Goal: Task Accomplishment & Management: Manage account settings

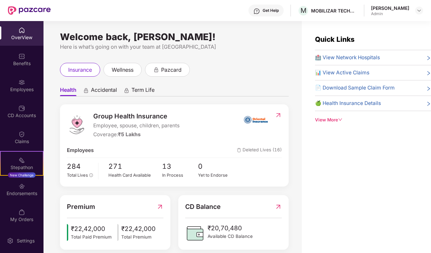
scroll to position [149, 0]
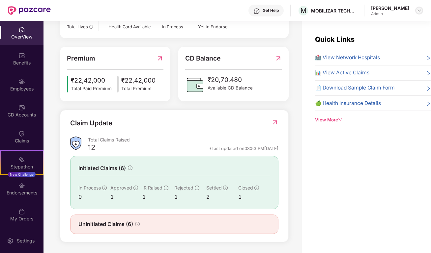
click at [418, 13] on div at bounding box center [419, 11] width 8 height 8
click at [24, 31] on div "OverView" at bounding box center [22, 32] width 44 height 25
click at [23, 184] on img at bounding box center [21, 186] width 7 height 7
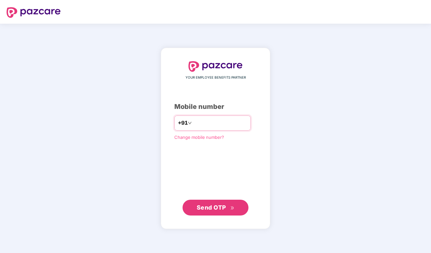
click at [200, 126] on input "number" at bounding box center [220, 123] width 54 height 11
type input "**********"
click at [205, 207] on span "Send OTP" at bounding box center [211, 207] width 29 height 7
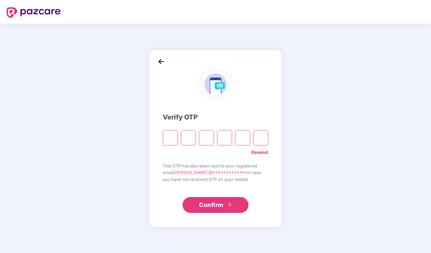
type input "*"
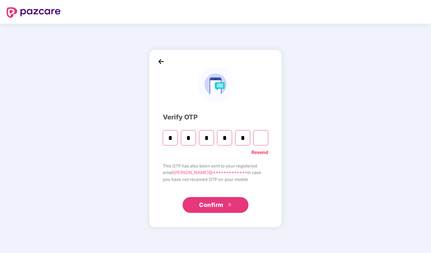
type input "*"
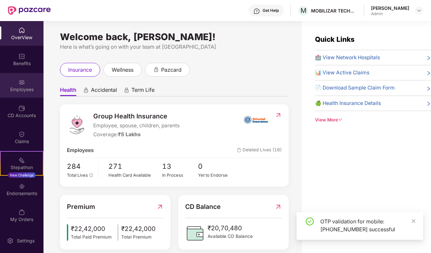
click at [19, 80] on img at bounding box center [21, 82] width 7 height 7
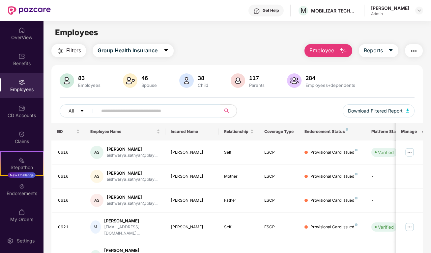
click at [328, 50] on span "Employee" at bounding box center [321, 50] width 25 height 8
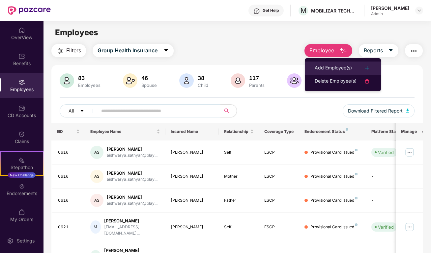
click at [324, 64] on div "Add Employee(s)" at bounding box center [333, 68] width 37 height 8
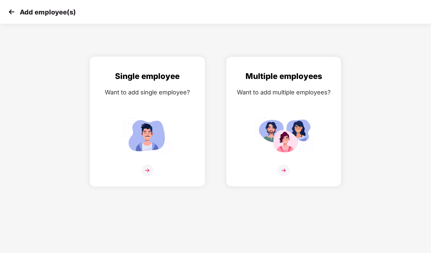
click at [146, 170] on img at bounding box center [147, 171] width 12 height 12
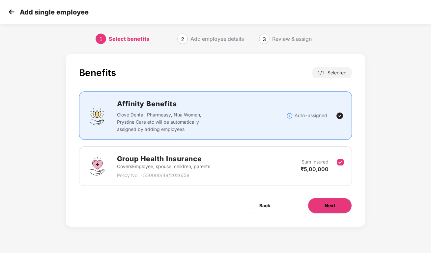
click at [338, 207] on button "Next" at bounding box center [330, 206] width 44 height 16
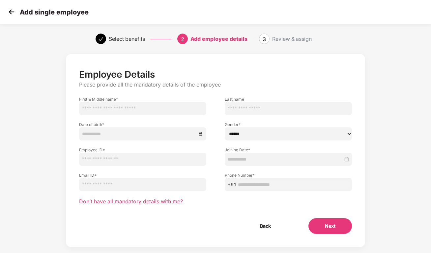
click at [130, 203] on span "Don’t have all mandatory details with me?" at bounding box center [131, 201] width 104 height 7
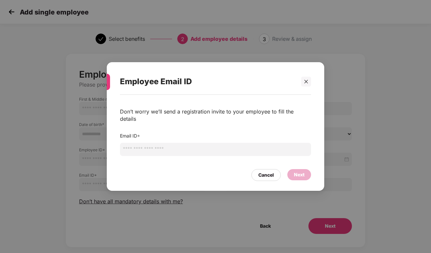
click at [141, 144] on input "email" at bounding box center [215, 149] width 191 height 13
paste input "**********"
type input "**********"
click at [297, 172] on div "Next" at bounding box center [299, 174] width 11 height 7
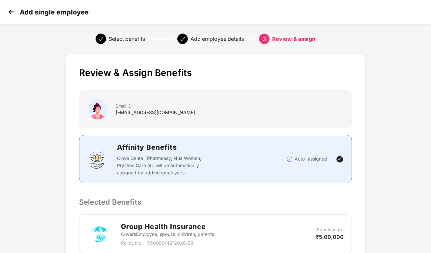
click at [12, 13] on img at bounding box center [12, 12] width 10 height 10
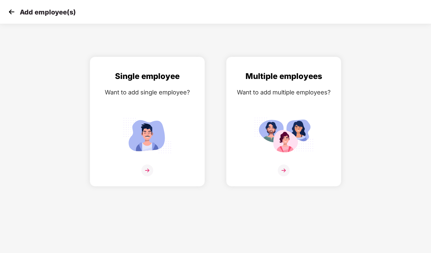
click at [16, 14] on img at bounding box center [12, 12] width 10 height 10
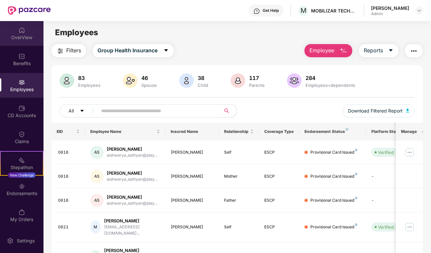
click at [30, 31] on div "OverView" at bounding box center [22, 33] width 44 height 25
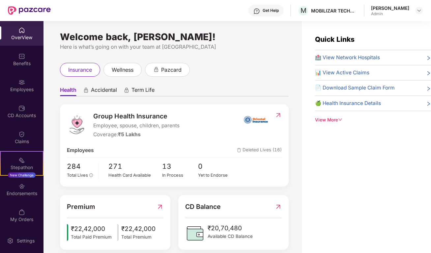
click at [21, 73] on div "OverView Benefits Employees CD Accounts Claims Stepathon New Challenge Endorsem…" at bounding box center [22, 125] width 44 height 208
click at [20, 94] on div "Employees" at bounding box center [22, 85] width 44 height 25
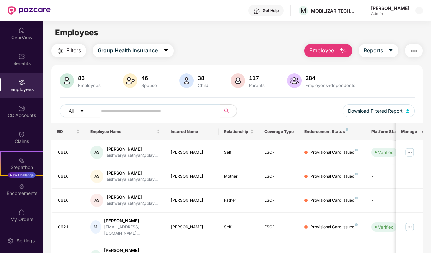
click at [339, 48] on button "Employee" at bounding box center [329, 50] width 48 height 13
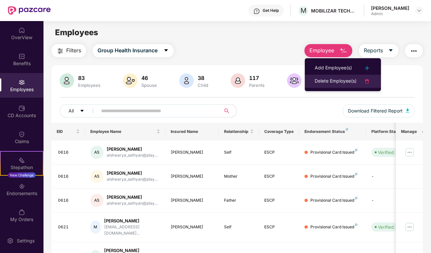
click at [346, 81] on div "Delete Employee(s)" at bounding box center [336, 81] width 42 height 8
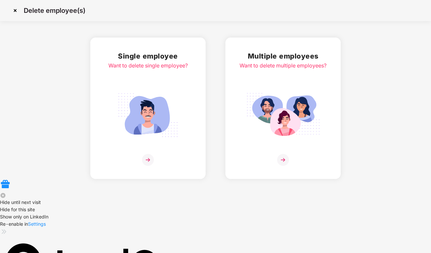
click at [150, 159] on img at bounding box center [148, 160] width 12 height 12
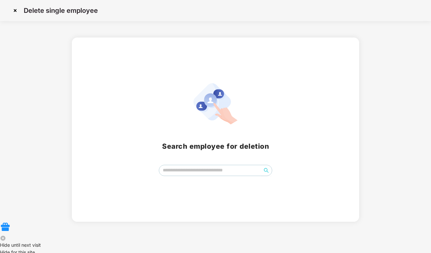
click at [17, 12] on img at bounding box center [15, 10] width 11 height 11
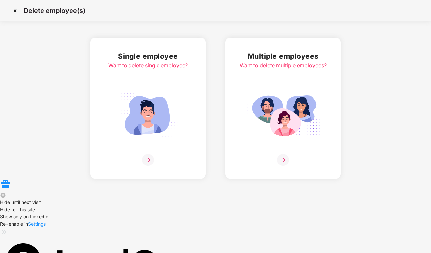
click at [16, 11] on img at bounding box center [15, 10] width 11 height 11
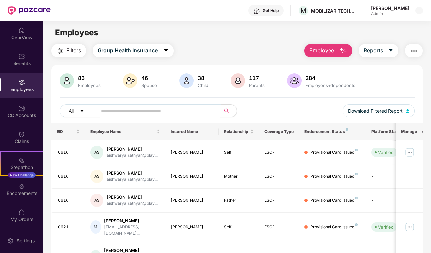
click at [141, 105] on span at bounding box center [156, 110] width 127 height 13
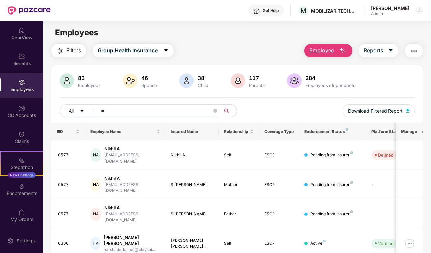
type input "*"
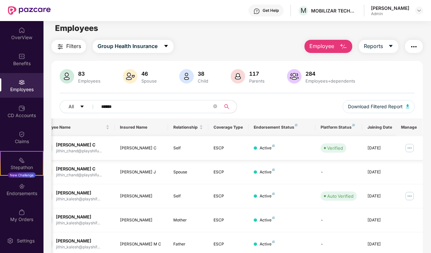
scroll to position [0, 57]
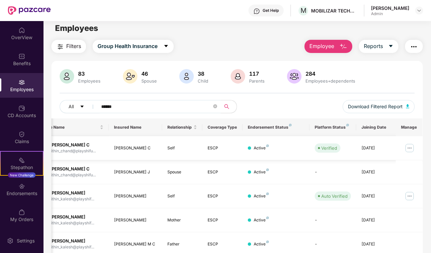
type input "******"
click at [408, 152] on img at bounding box center [409, 148] width 11 height 11
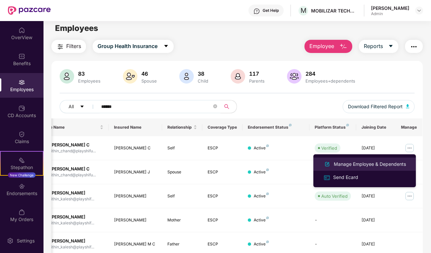
click at [379, 161] on div "Manage Employee & Dependents" at bounding box center [370, 164] width 75 height 7
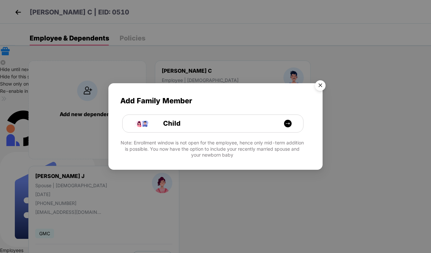
click at [321, 85] on img "Close" at bounding box center [320, 86] width 18 height 18
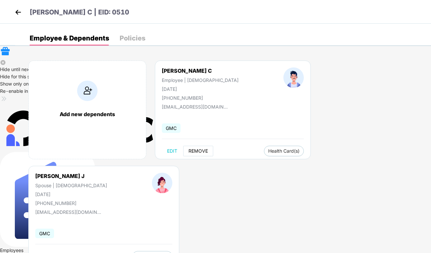
click at [196, 155] on button "REMOVE" at bounding box center [198, 151] width 30 height 11
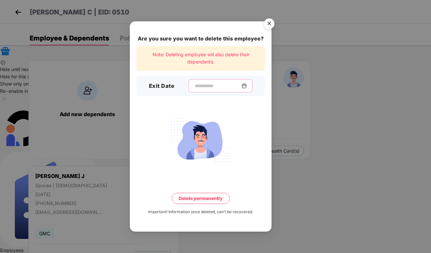
click at [228, 85] on input at bounding box center [217, 86] width 47 height 7
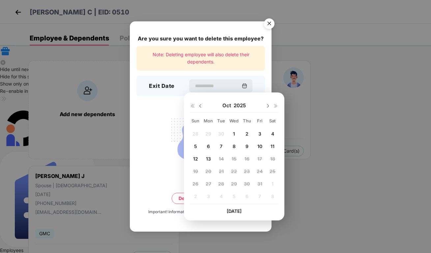
click at [234, 147] on span "8" at bounding box center [234, 147] width 3 height 6
type input "**********"
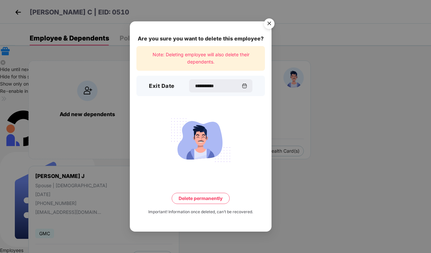
click at [199, 198] on button "Delete permanently" at bounding box center [201, 198] width 58 height 11
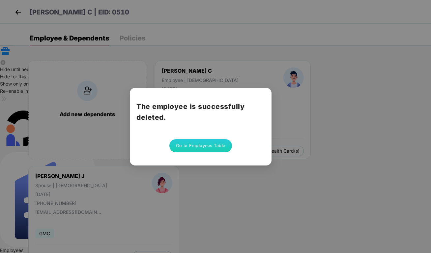
click at [16, 6] on div "The employee is successfully deleted. Go to Employees Table" at bounding box center [215, 126] width 431 height 253
click at [15, 15] on div "The employee is successfully deleted. Go to Employees Table" at bounding box center [215, 126] width 431 height 253
click at [201, 151] on button "Go to Employees Table" at bounding box center [200, 145] width 63 height 13
